Goal: Find specific page/section: Find specific page/section

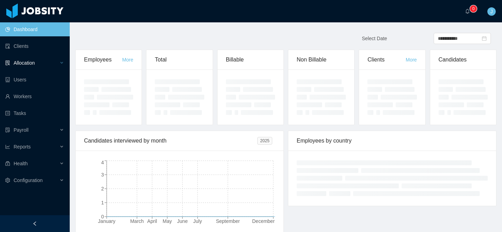
click at [27, 67] on div "Allocation" at bounding box center [35, 63] width 70 height 14
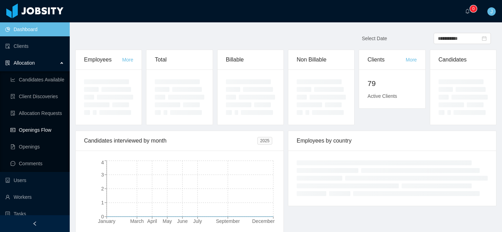
click at [25, 130] on link "Openings Flow" at bounding box center [37, 130] width 54 height 14
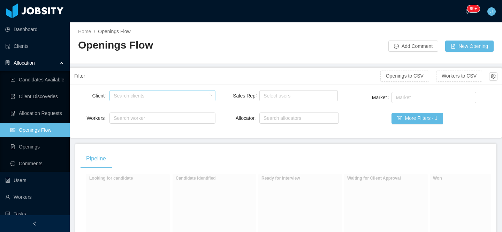
click at [122, 93] on div "Search clients" at bounding box center [161, 95] width 94 height 7
type input "********"
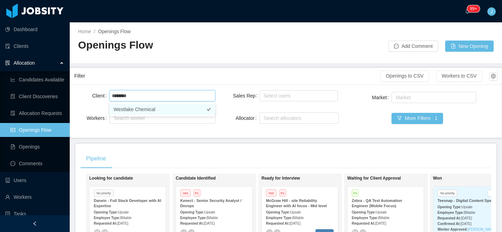
click at [149, 110] on li "Westlake Chemical" at bounding box center [163, 109] width 106 height 11
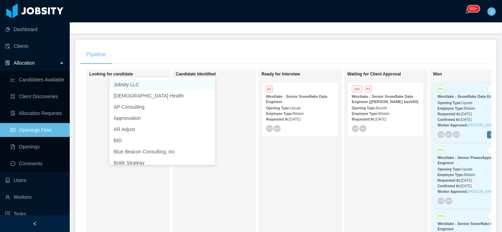
scroll to position [108, 0]
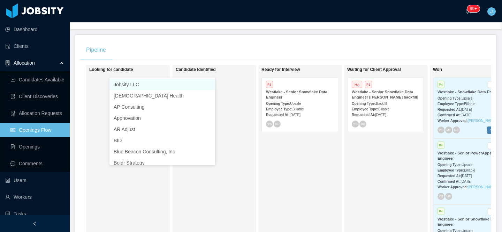
click at [371, 106] on div "Opening Type: Backfill" at bounding box center [386, 102] width 68 height 7
